Goal: Navigation & Orientation: Find specific page/section

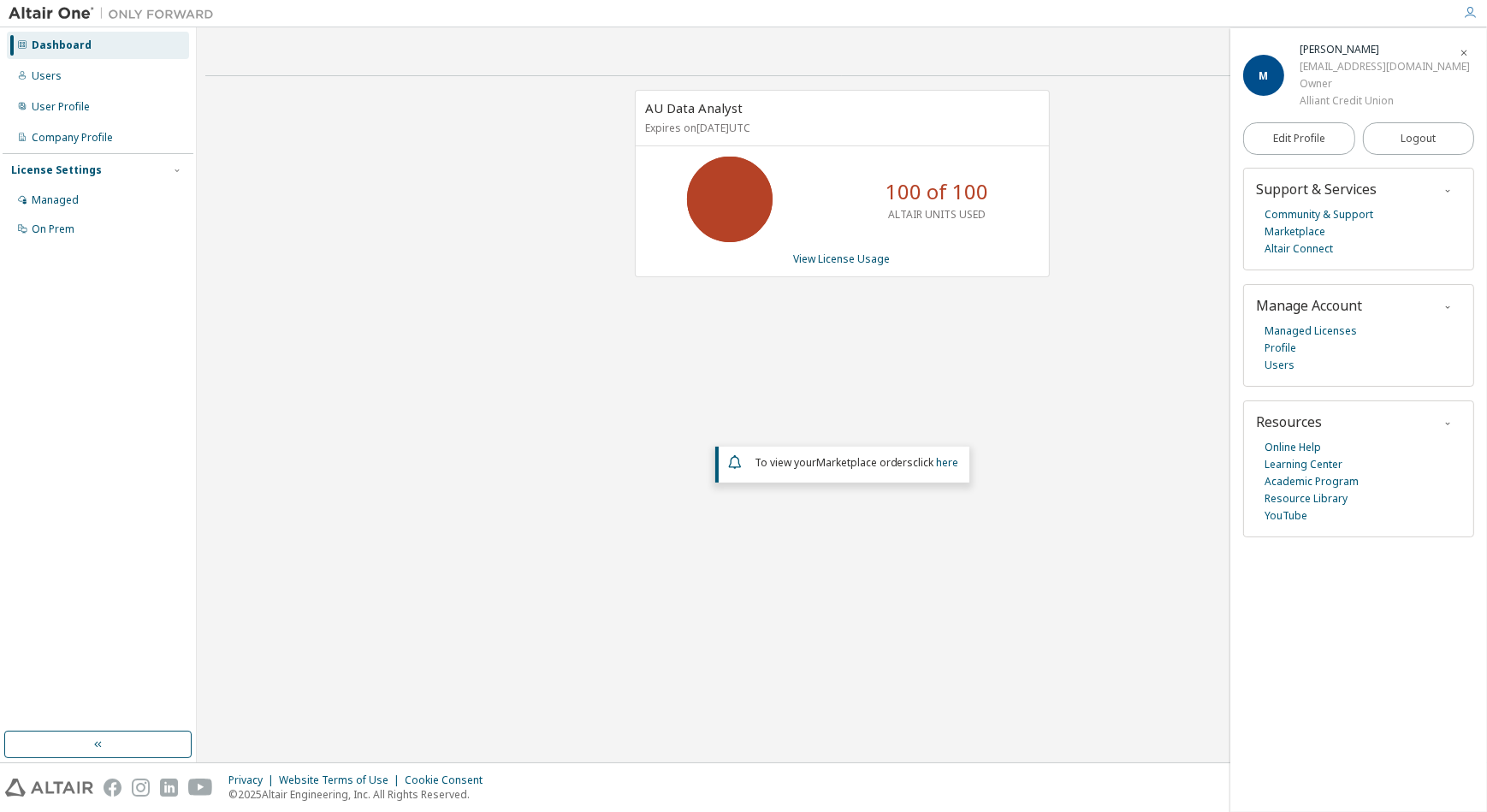
click at [976, 43] on span "button" at bounding box center [1463, 52] width 17 height 27
